Goal: Find specific page/section: Find specific page/section

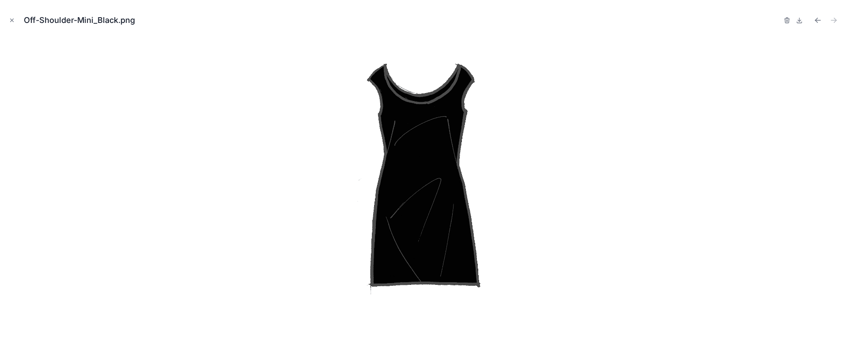
scroll to position [5, 0]
click at [12, 19] on icon "Close modal" at bounding box center [12, 20] width 6 height 6
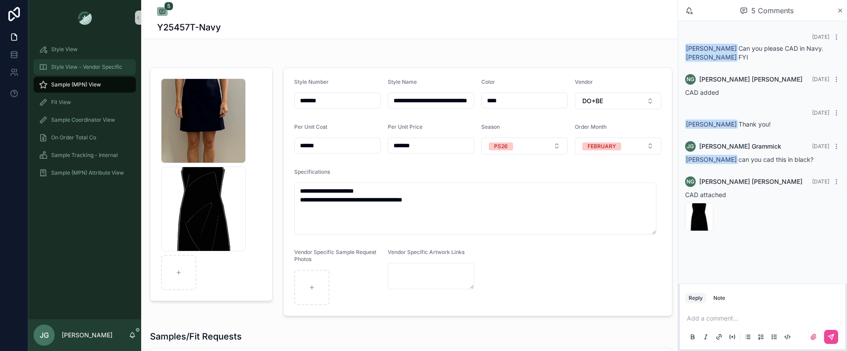
click at [82, 70] on span "Style View - Vendor Specific" at bounding box center [86, 67] width 71 height 7
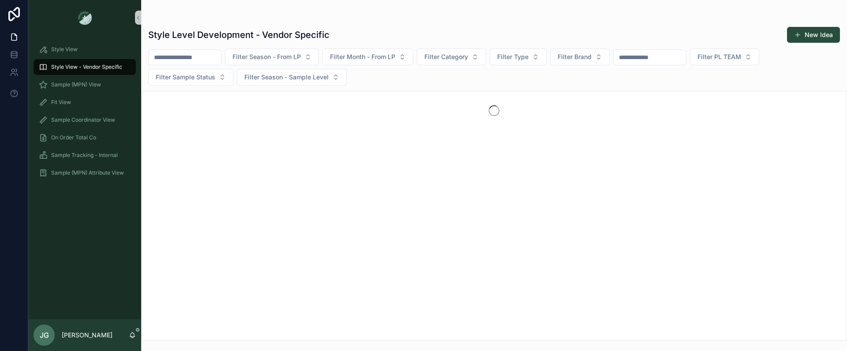
click at [221, 59] on input "scrollable content" at bounding box center [185, 57] width 72 height 12
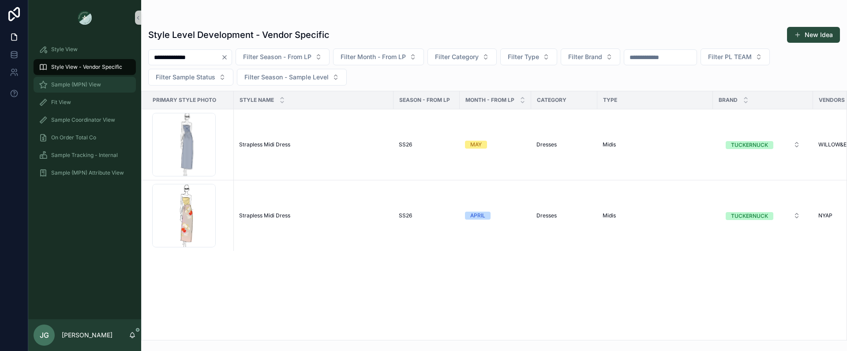
type input "**********"
click at [86, 87] on span "Sample (MPN) View" at bounding box center [76, 84] width 50 height 7
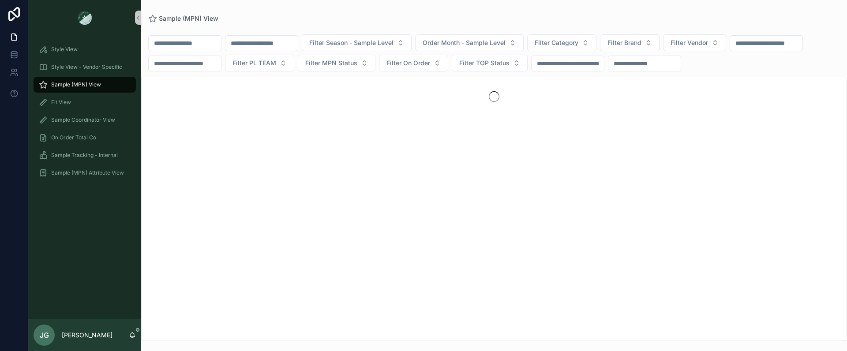
click at [181, 53] on div "Filter Season - Sample Level Order Month - Sample Level Filter Category Filter …" at bounding box center [494, 52] width 706 height 37
click at [181, 49] on input "scrollable content" at bounding box center [185, 43] width 72 height 12
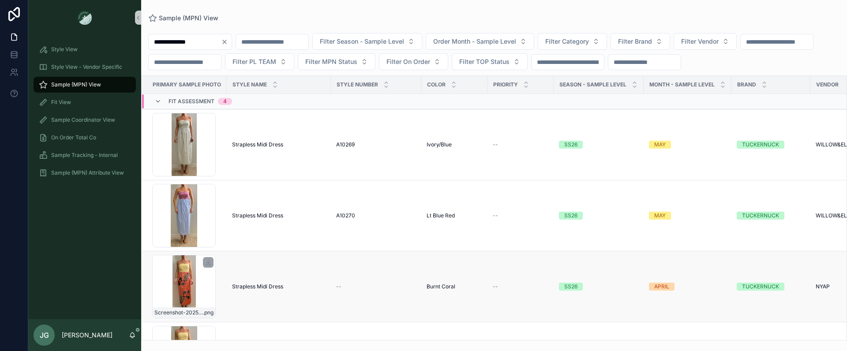
type input "**********"
click at [182, 287] on div "Screenshot-2025-09-30-at-4.53.50-PM .png" at bounding box center [184, 287] width 64 height 64
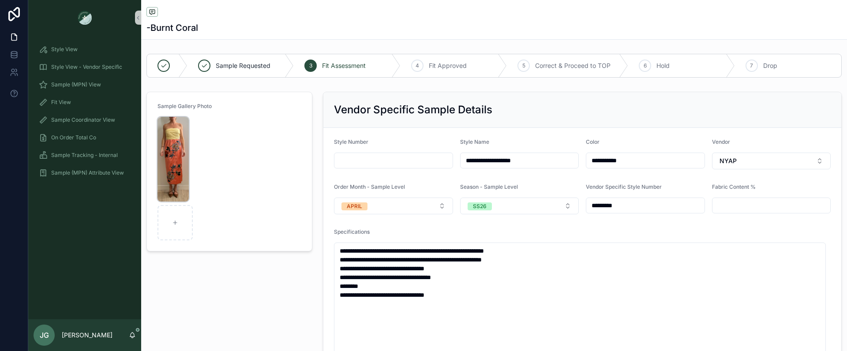
click at [174, 153] on img "scrollable content" at bounding box center [173, 159] width 31 height 85
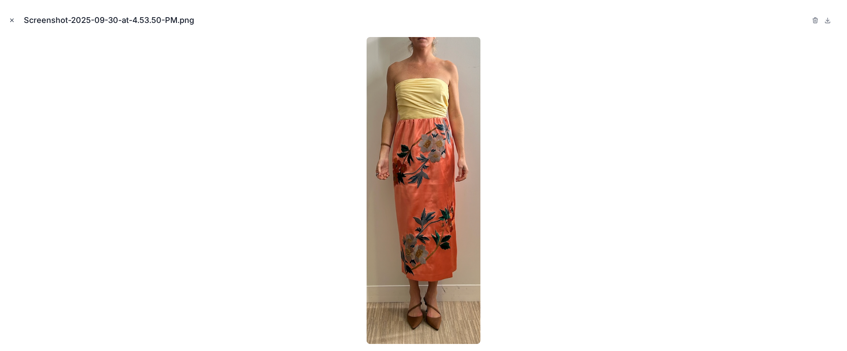
click at [13, 21] on icon "Close modal" at bounding box center [12, 20] width 6 height 6
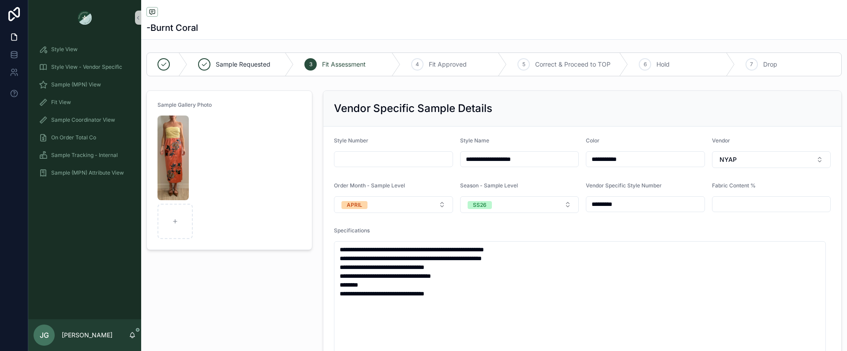
scroll to position [2, 0]
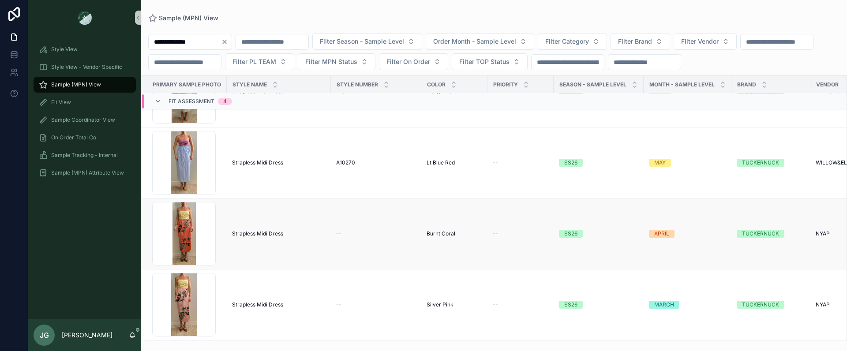
scroll to position [60, 0]
click at [181, 220] on div "Screenshot-2025-09-30-at-4.53.50-PM .png" at bounding box center [184, 234] width 64 height 64
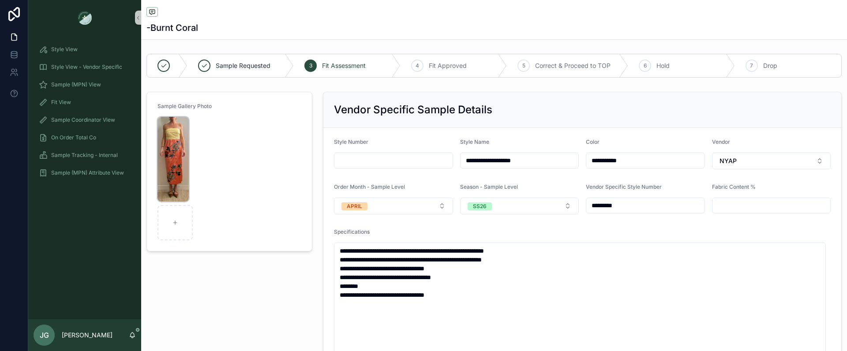
click at [173, 183] on img "scrollable content" at bounding box center [173, 159] width 31 height 85
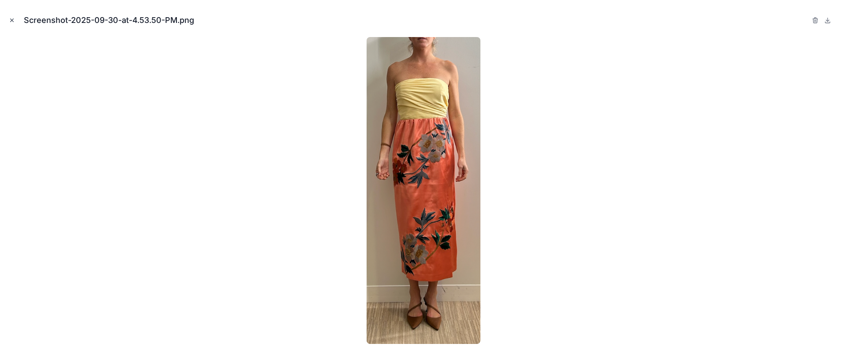
click at [11, 22] on icon "Close modal" at bounding box center [12, 20] width 6 height 6
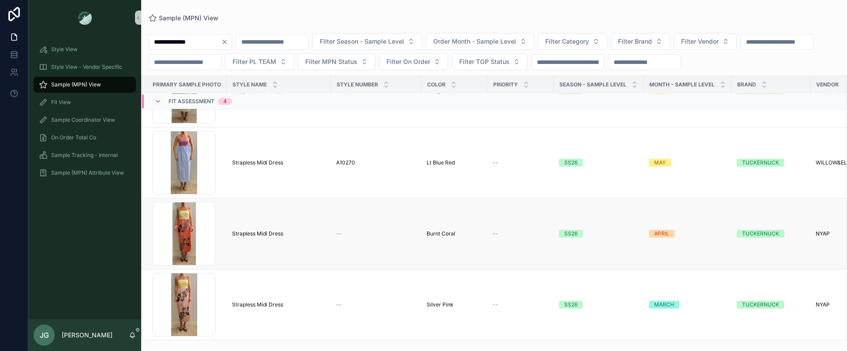
scroll to position [60, 0]
click at [176, 45] on input "**********" at bounding box center [185, 42] width 72 height 12
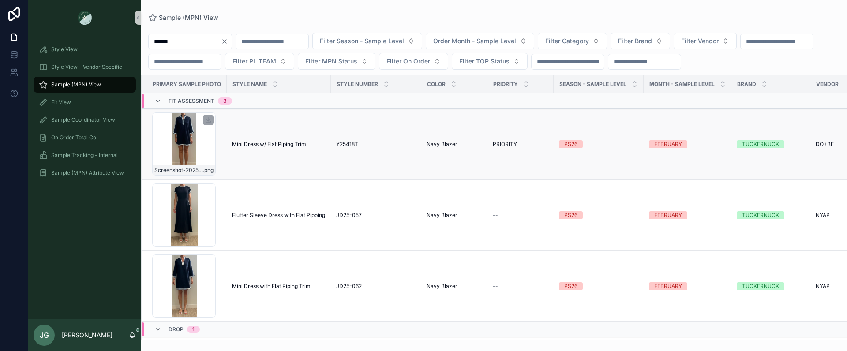
type input "******"
click at [173, 126] on div "Screenshot-2025-09-29-at-11.58.54-AM .png" at bounding box center [184, 145] width 64 height 64
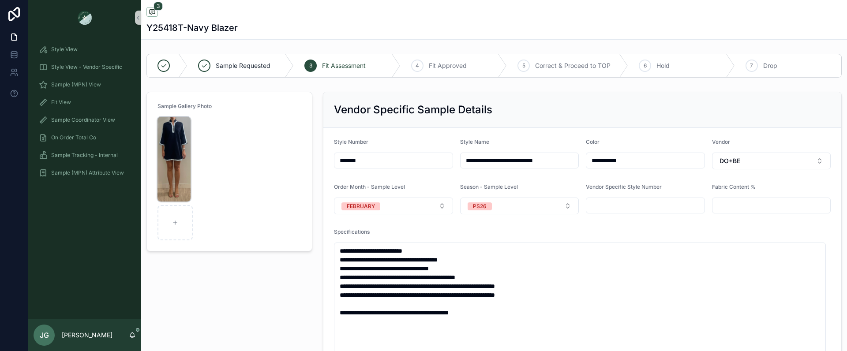
click at [170, 139] on img "scrollable content" at bounding box center [174, 159] width 33 height 85
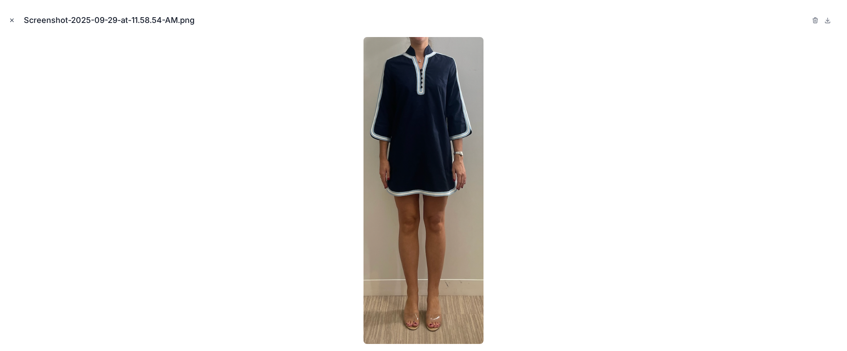
click at [15, 22] on icon "Close modal" at bounding box center [12, 20] width 6 height 6
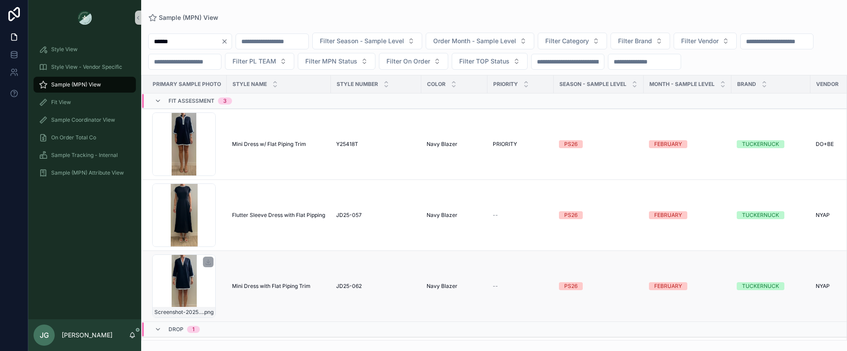
scroll to position [17, 0]
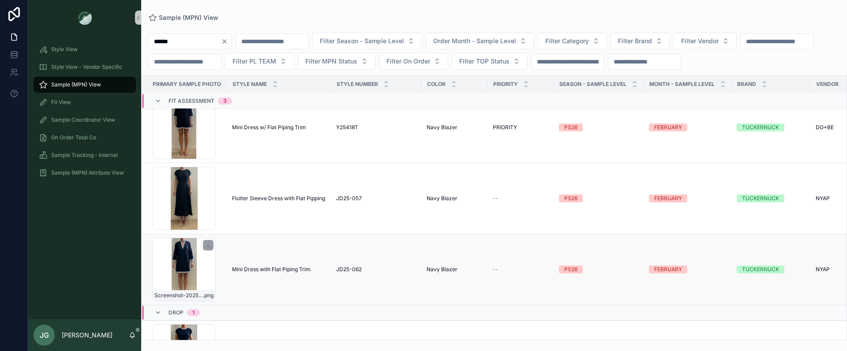
click at [188, 257] on div "Screenshot-2025-08-01-at-12.11.35-PM .png" at bounding box center [184, 270] width 64 height 64
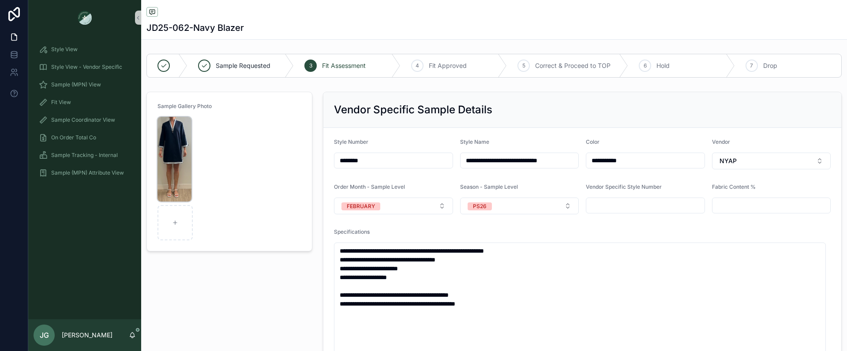
click at [173, 159] on img "scrollable content" at bounding box center [175, 159] width 34 height 85
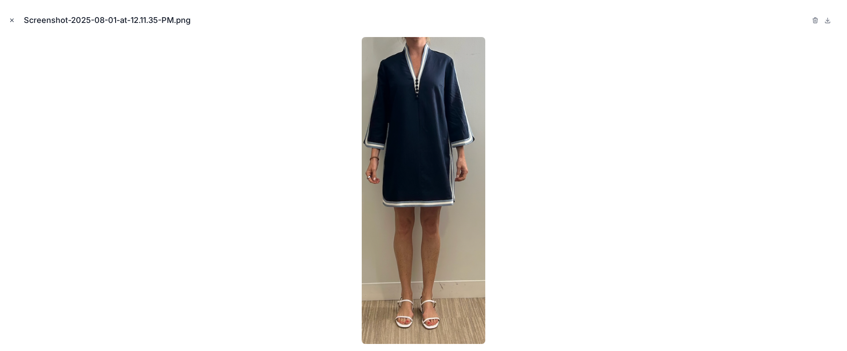
click at [11, 21] on icon "Close modal" at bounding box center [12, 20] width 3 height 3
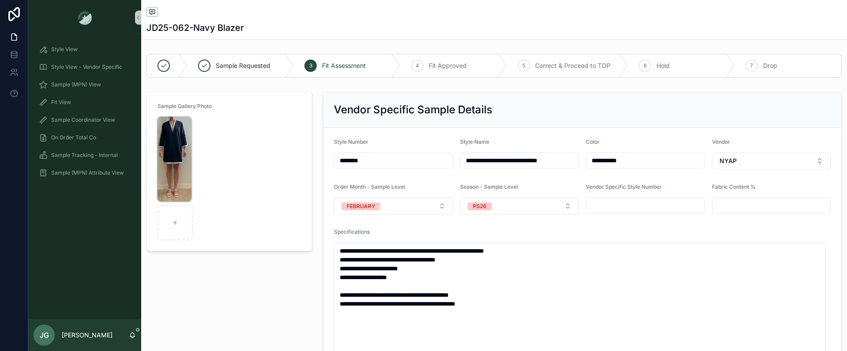
click at [177, 191] on img "scrollable content" at bounding box center [175, 159] width 34 height 85
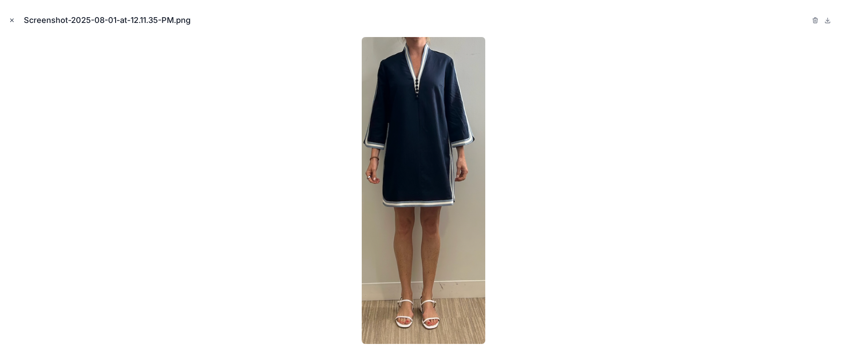
click at [11, 21] on icon "Close modal" at bounding box center [12, 20] width 6 height 6
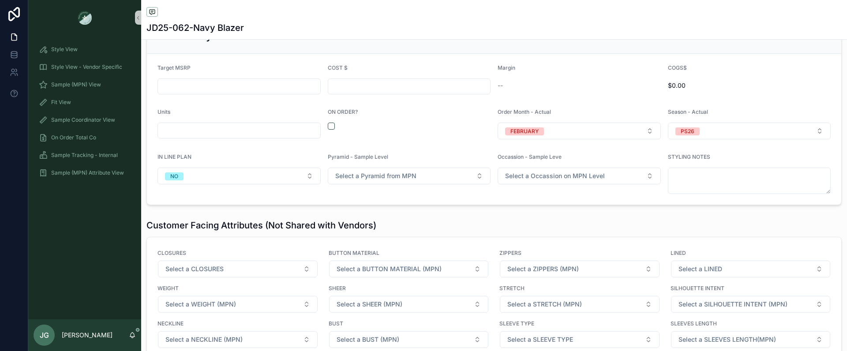
scroll to position [1329, 0]
click at [331, 127] on button "scrollable content" at bounding box center [331, 124] width 7 height 7
